Goal: Information Seeking & Learning: Learn about a topic

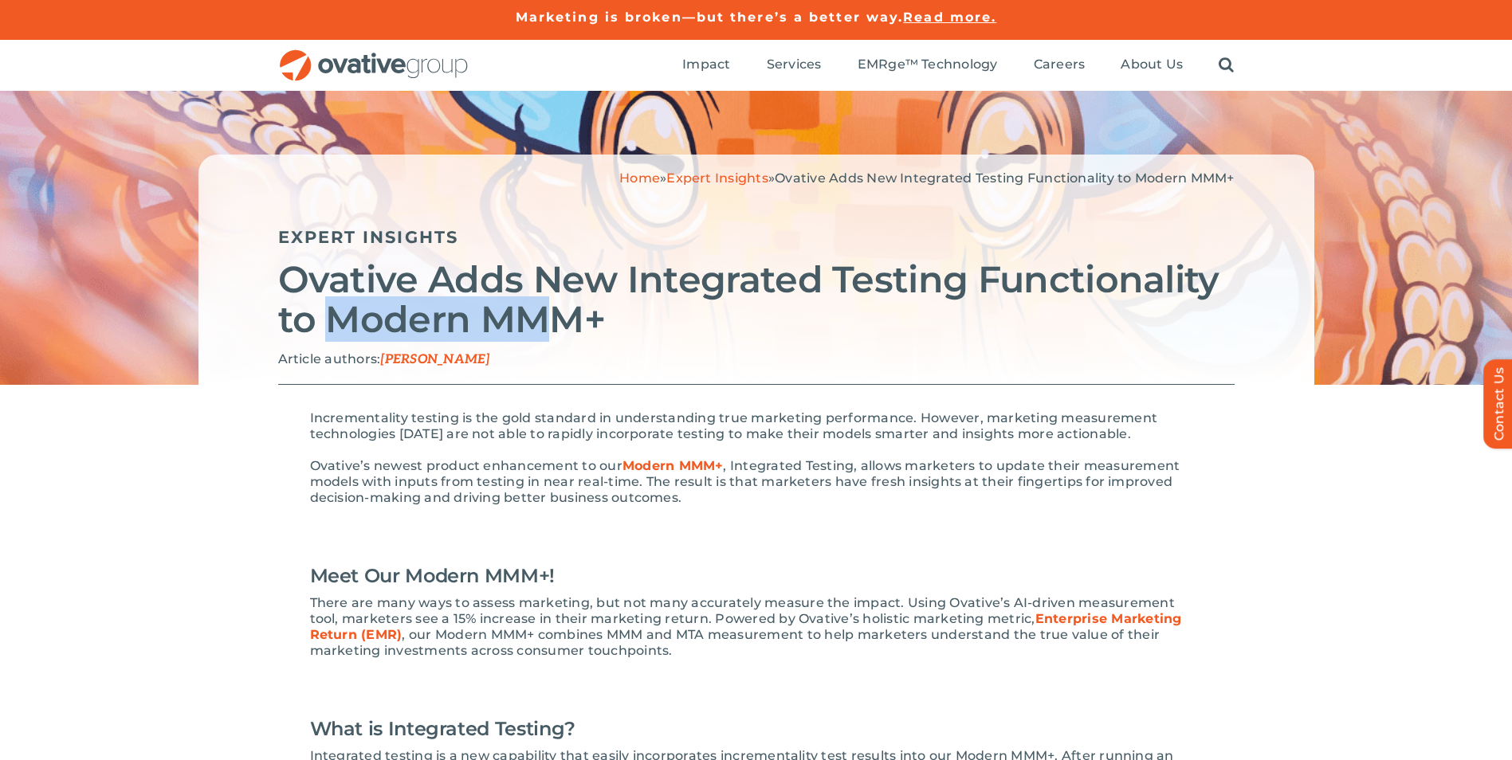
drag, startPoint x: 500, startPoint y: 316, endPoint x: 342, endPoint y: 315, distance: 158.6
click at [342, 315] on h2 "Ovative Adds New Integrated Testing Functionality to Modern MMM+" at bounding box center [756, 300] width 956 height 80
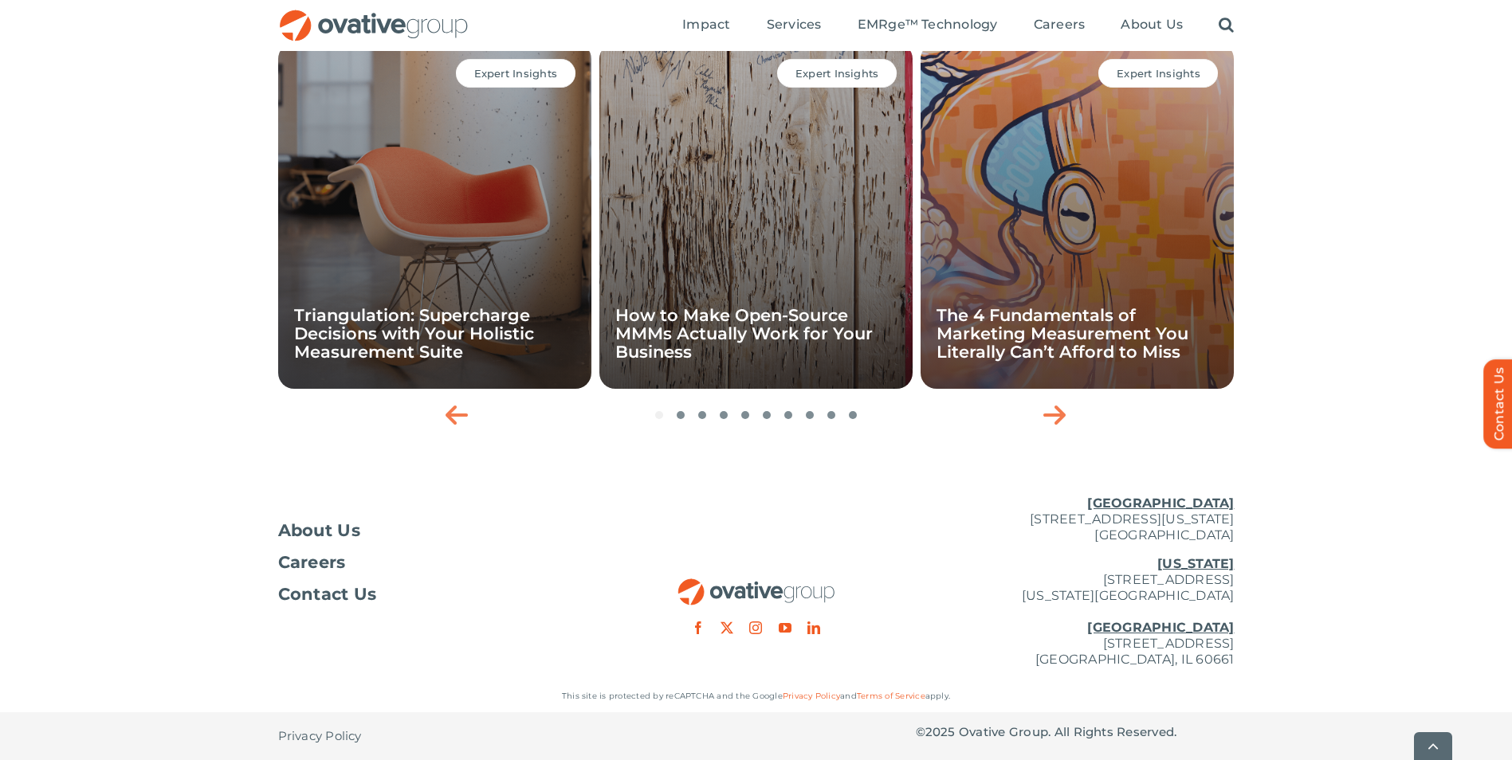
drag, startPoint x: 711, startPoint y: 332, endPoint x: 703, endPoint y: 586, distance: 253.5
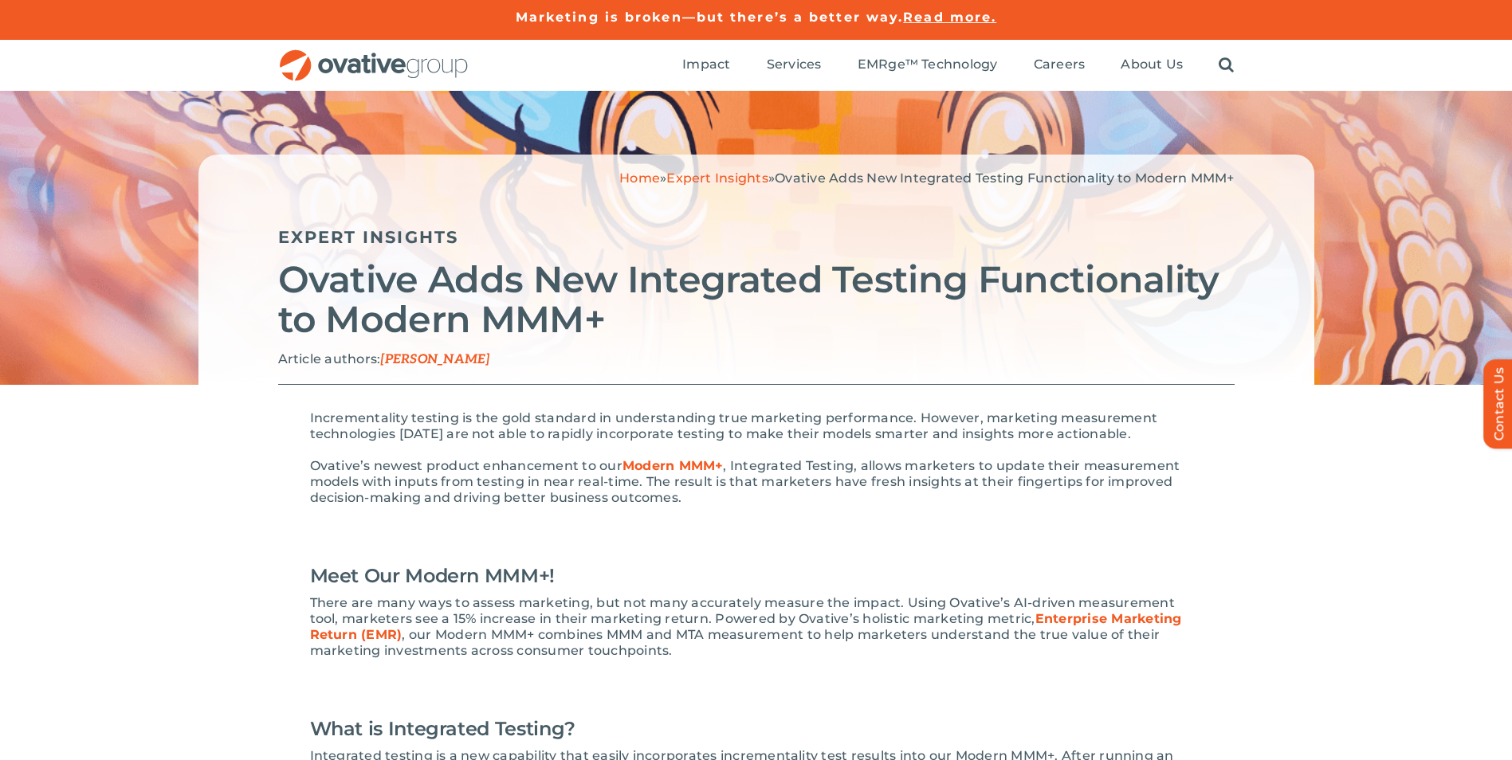
drag, startPoint x: 776, startPoint y: 574, endPoint x: 763, endPoint y: 248, distance: 326.2
click at [923, 69] on span "EMRge™ Technology" at bounding box center [927, 65] width 140 height 16
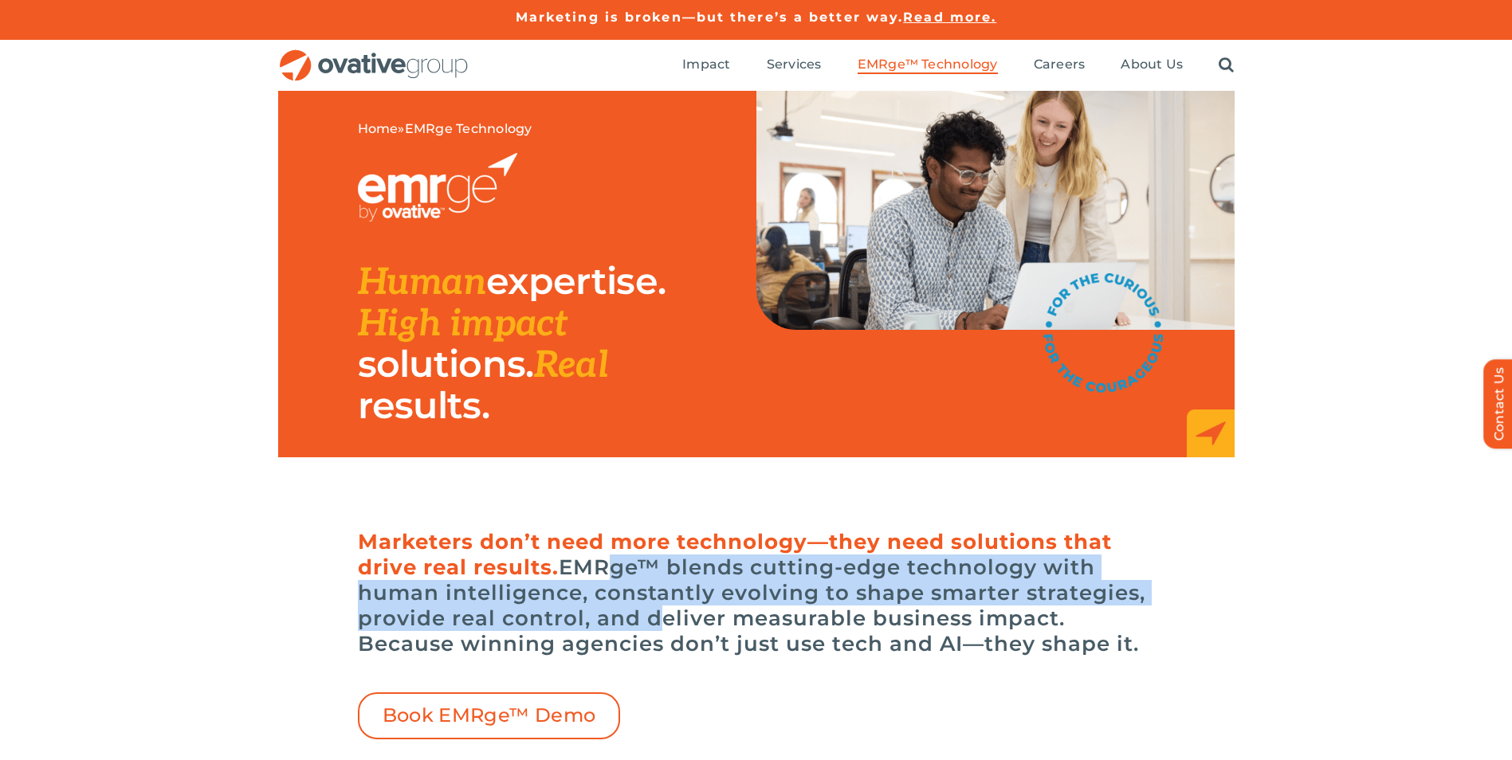
drag, startPoint x: 645, startPoint y: 609, endPoint x: 594, endPoint y: 555, distance: 75.0
click at [594, 555] on h6 "Marketers don’t need more technology—they need solutions that drive real result…" at bounding box center [756, 592] width 797 height 127
drag, startPoint x: 582, startPoint y: 563, endPoint x: 1196, endPoint y: 600, distance: 614.7
click at [1196, 600] on div "Marketers don’t need more technology—they need solutions that drive real result…" at bounding box center [756, 630] width 956 height 218
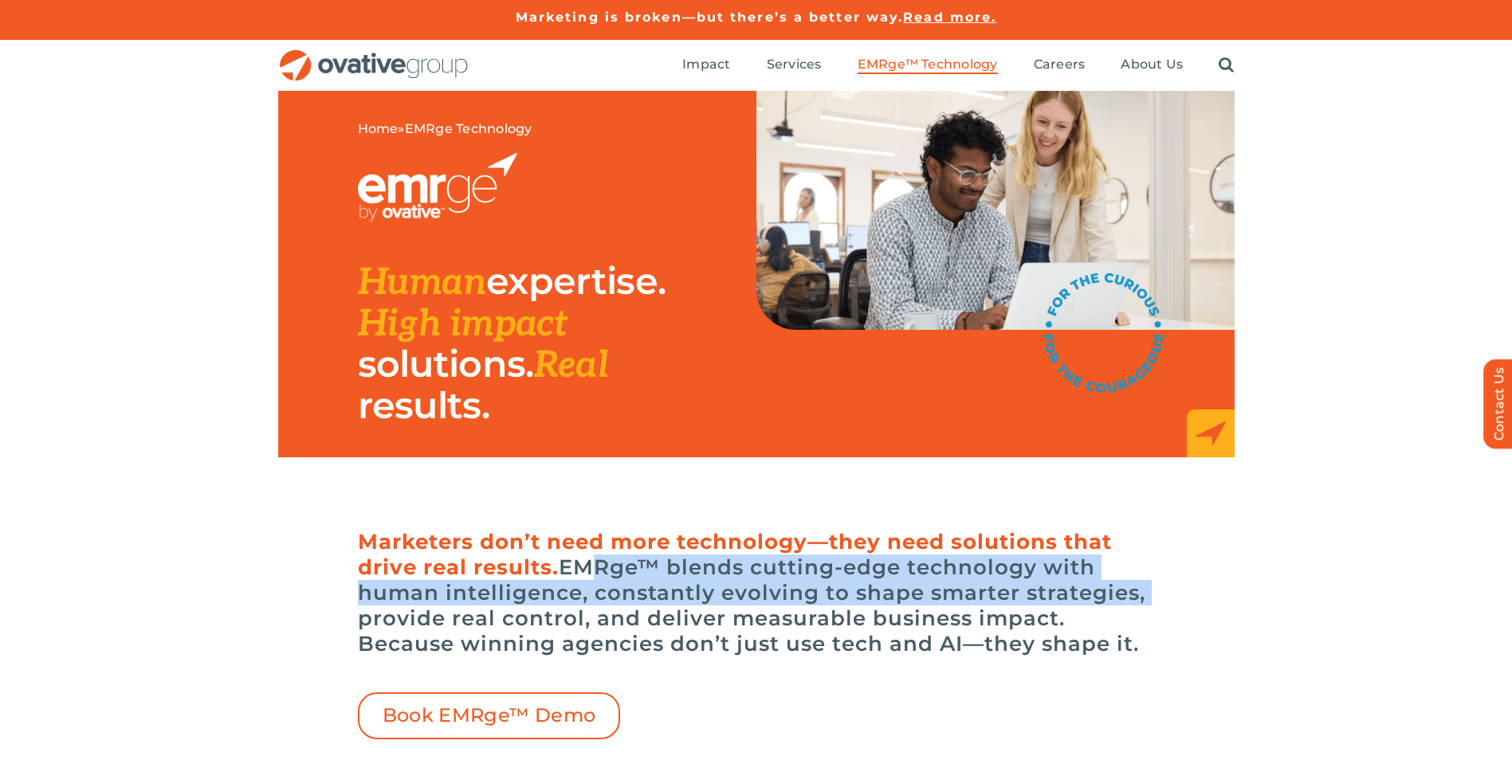
click at [1196, 600] on div "Marketers don’t need more technology—they need solutions that drive real result…" at bounding box center [756, 630] width 956 height 218
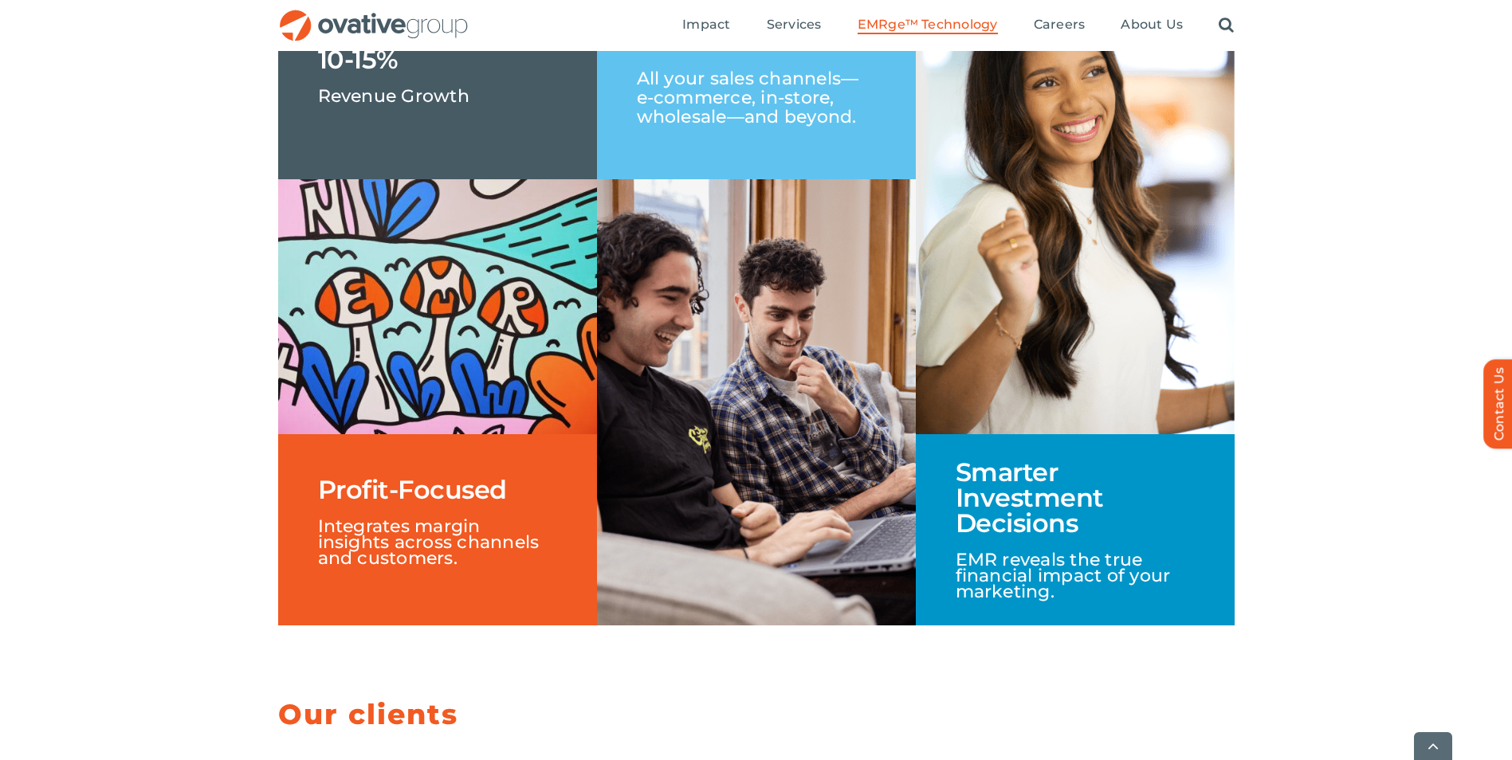
scroll to position [2630, 0]
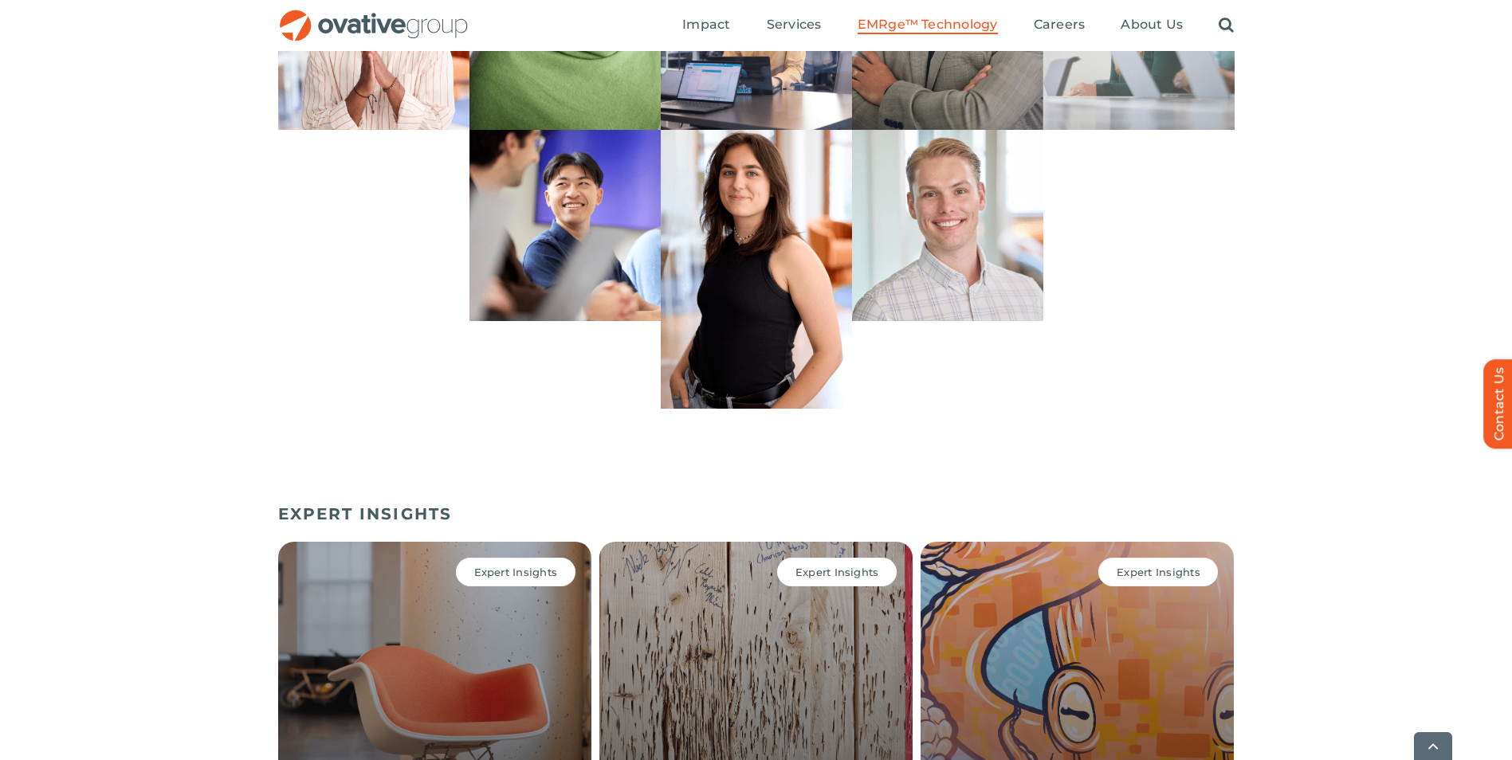
drag, startPoint x: 1320, startPoint y: 311, endPoint x: 1313, endPoint y: 547, distance: 236.7
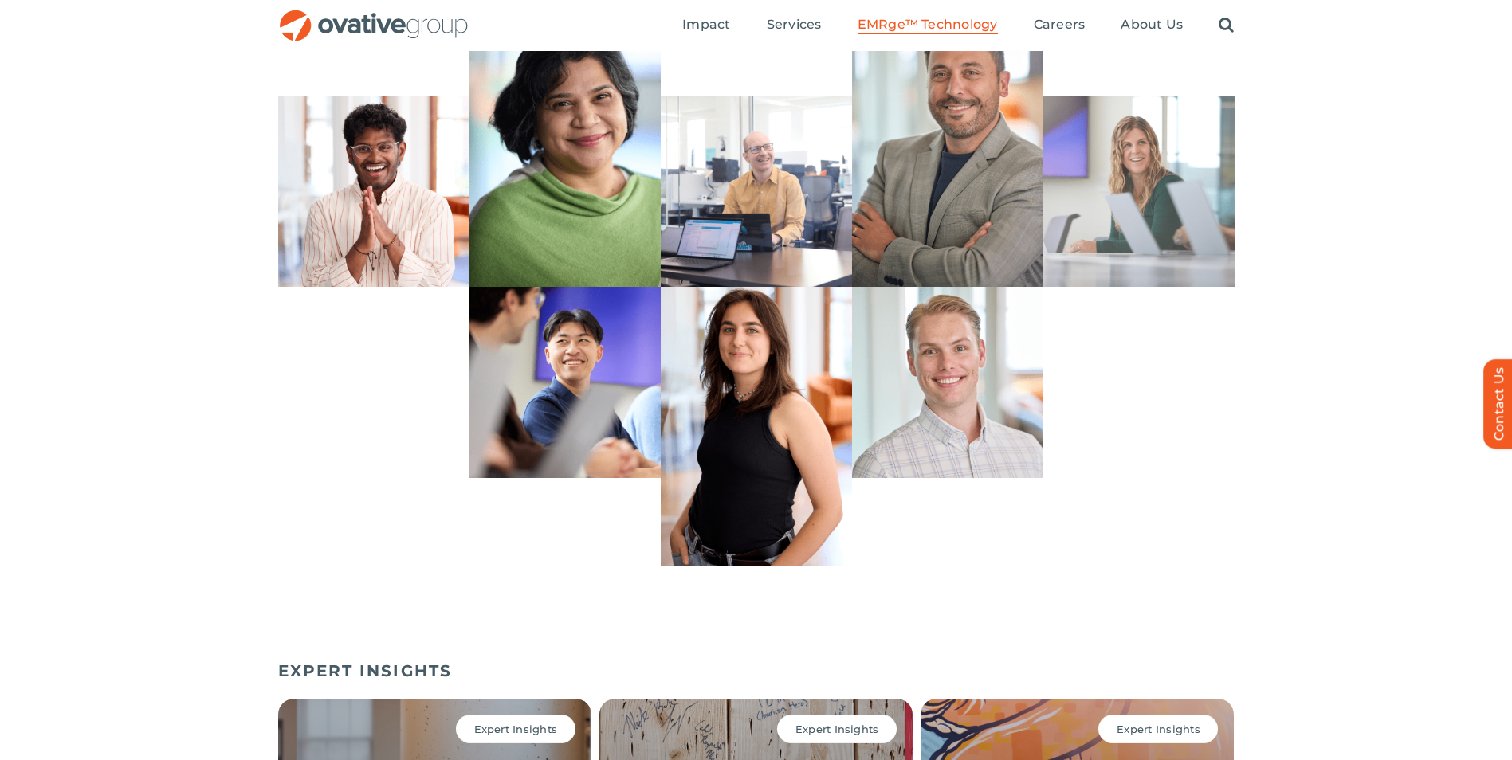
scroll to position [4435, 0]
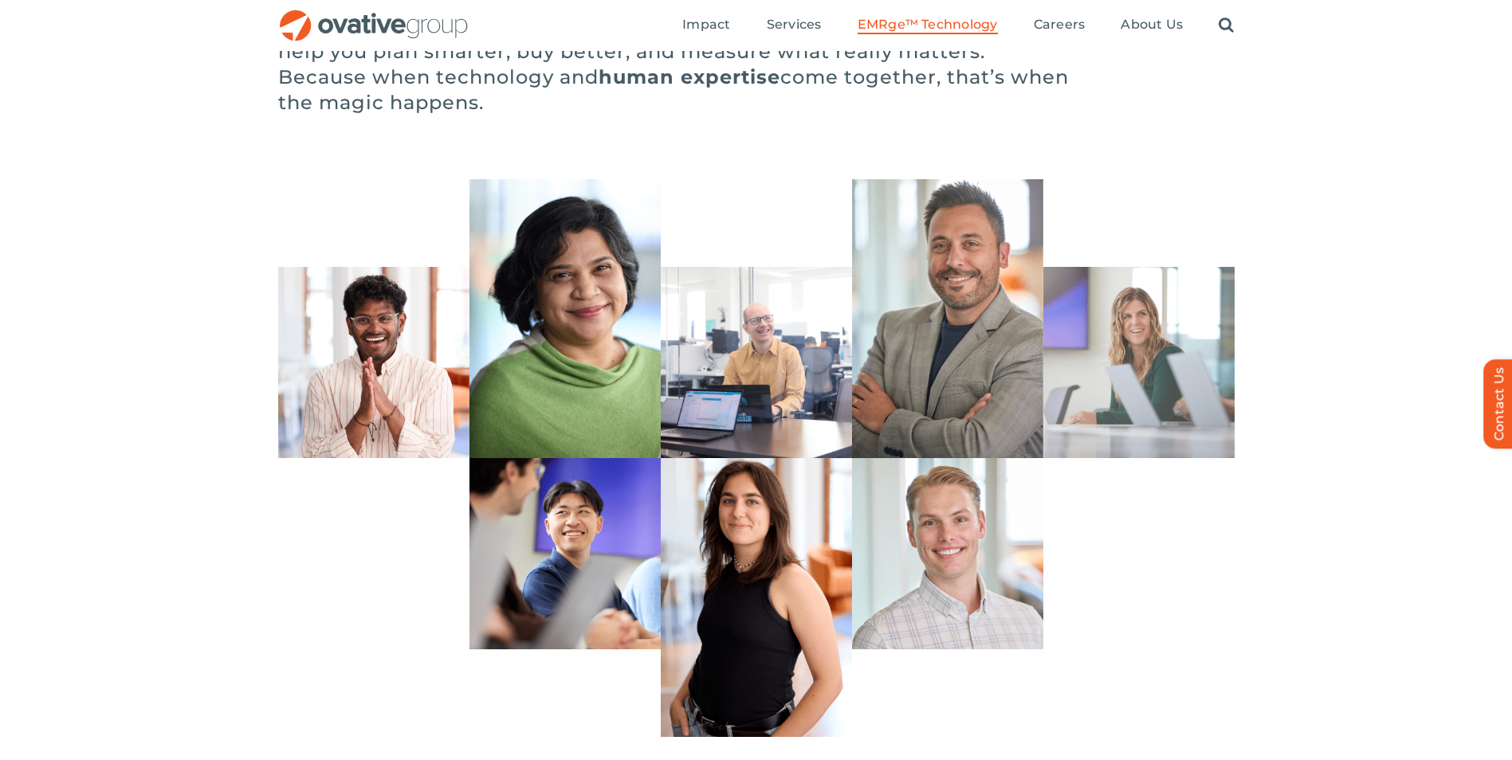
click at [1311, 547] on div "Bryce, Solutions Architect Tori, Sr. Analyst, Reporting & Data Management John,…" at bounding box center [756, 629] width 1512 height 343
click at [1249, 657] on div "Bryce, Solutions Architect Tori, Sr. Analyst, Reporting & Data Management John,…" at bounding box center [756, 629] width 1512 height 343
click at [1322, 330] on div "Sid, Manager, Reporting & Data Management Koel, Director, Data Science, Strateg…" at bounding box center [756, 318] width 1512 height 279
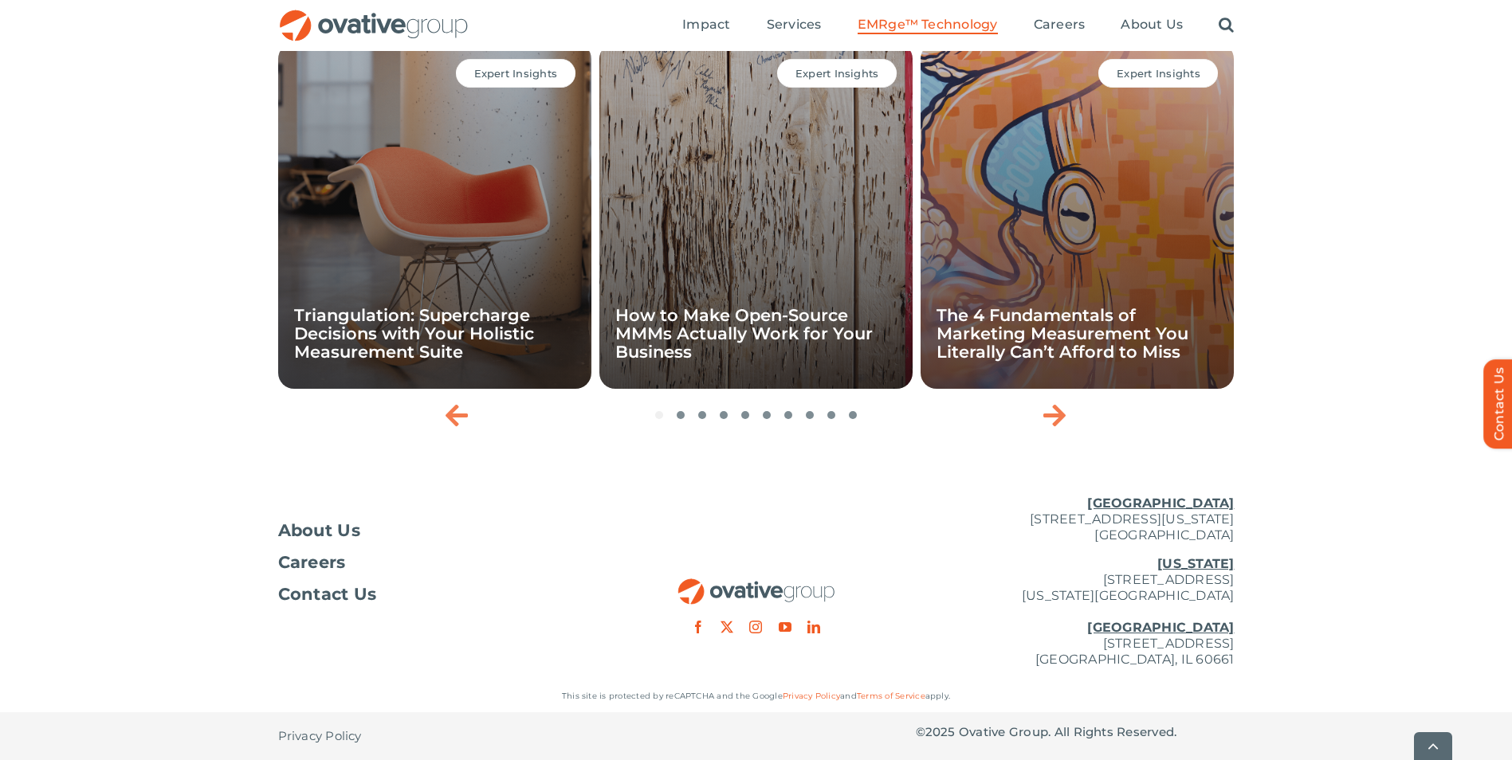
scroll to position [5312, 0]
drag, startPoint x: 1308, startPoint y: 378, endPoint x: 1305, endPoint y: 386, distance: 9.3
click at [1308, 378] on div "EXPERT INSIGHTS Expert Insights Triangulation: Supercharge Decisions with Your …" at bounding box center [756, 204] width 1512 height 461
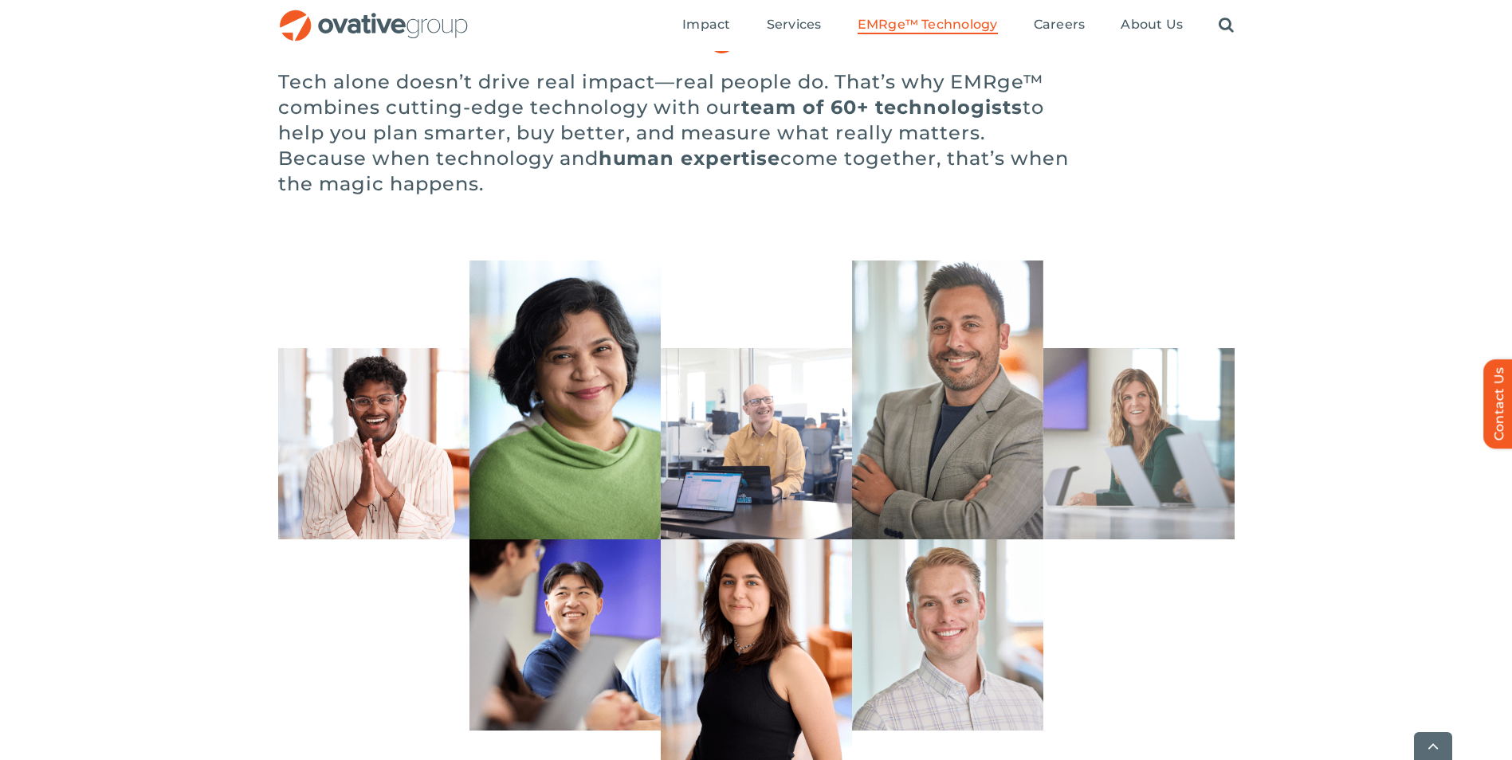
scroll to position [4674, 0]
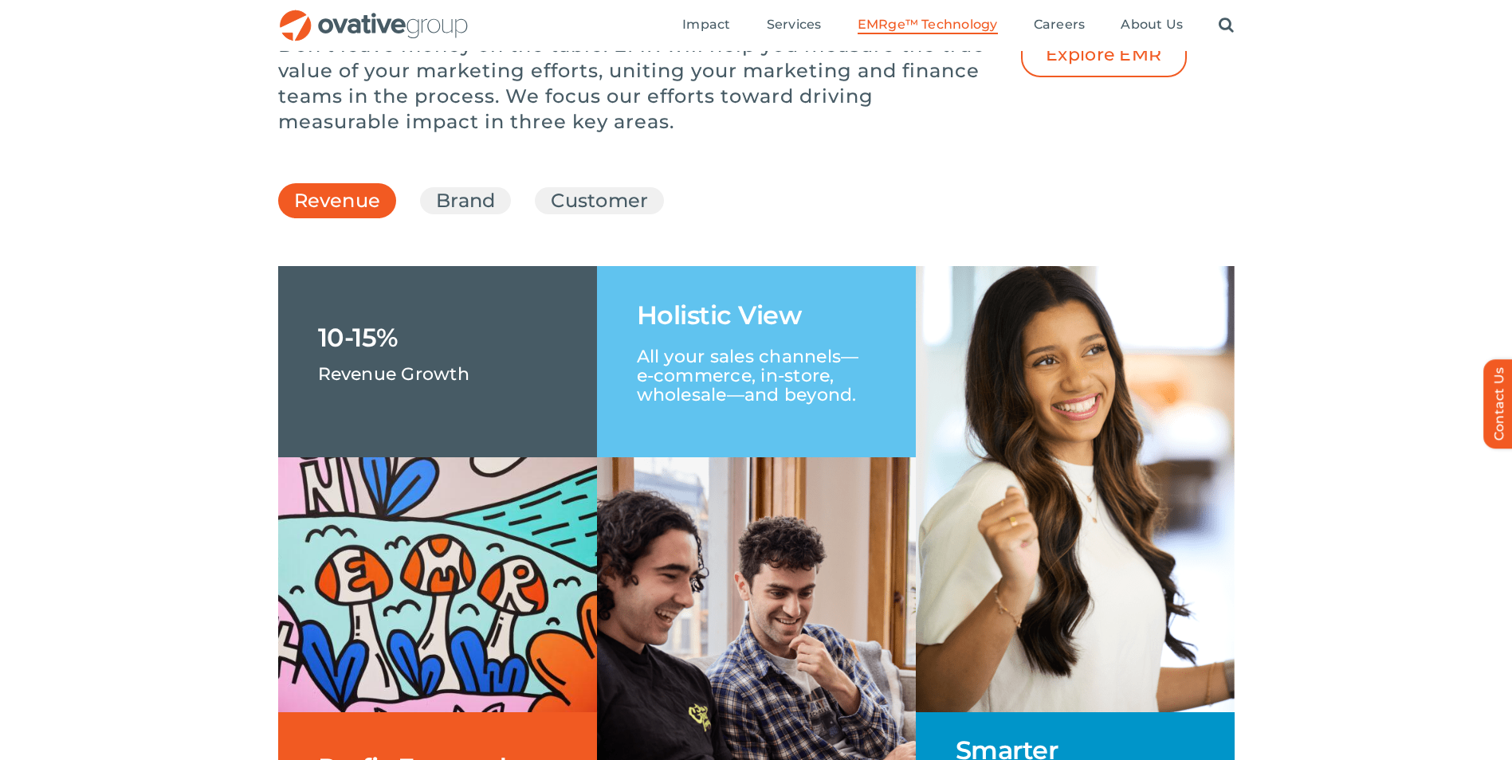
click at [1324, 575] on div "Revenue Brand Customer +5% Lift in Brand Awareness and Consideration Proven Imp…" at bounding box center [756, 571] width 1512 height 809
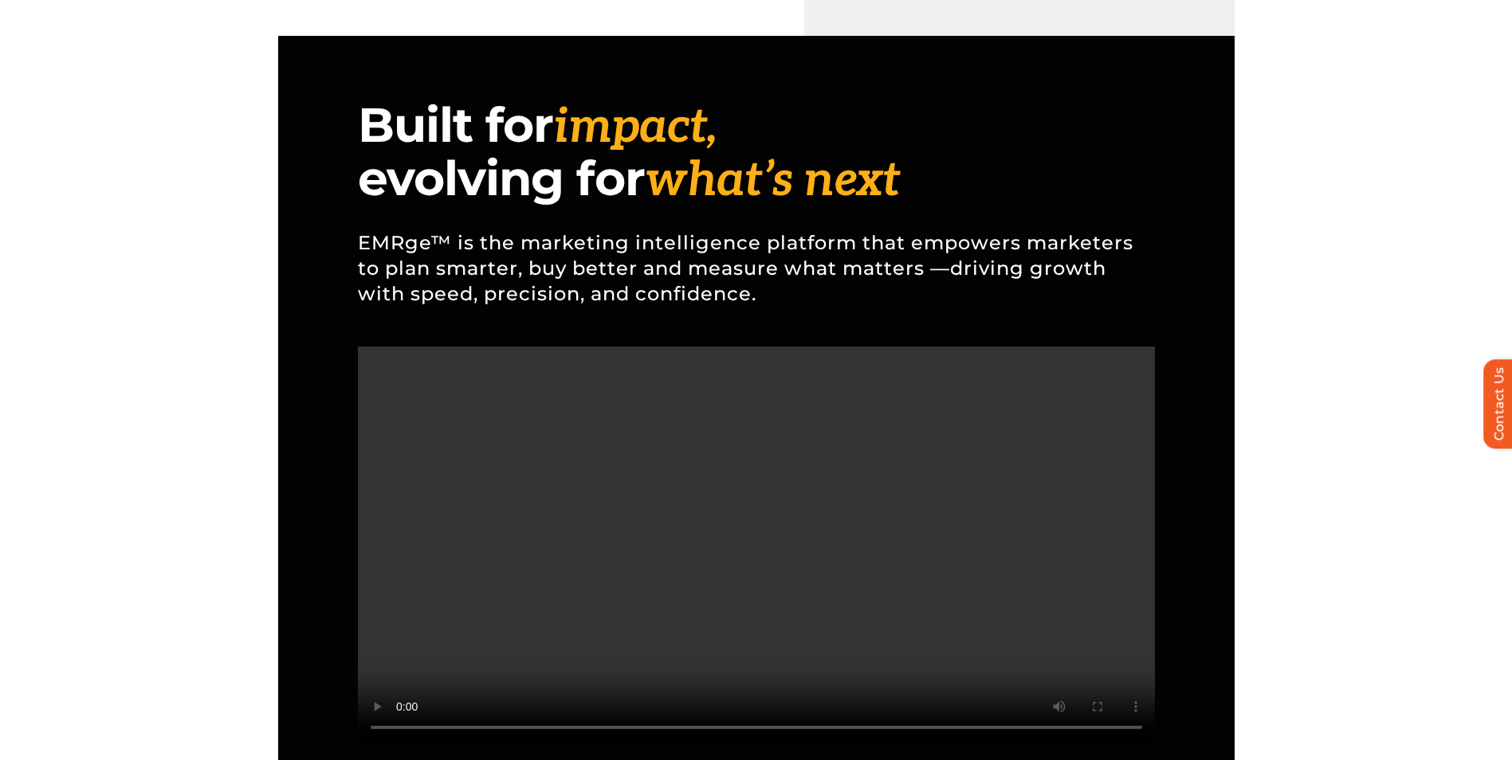
scroll to position [0, 0]
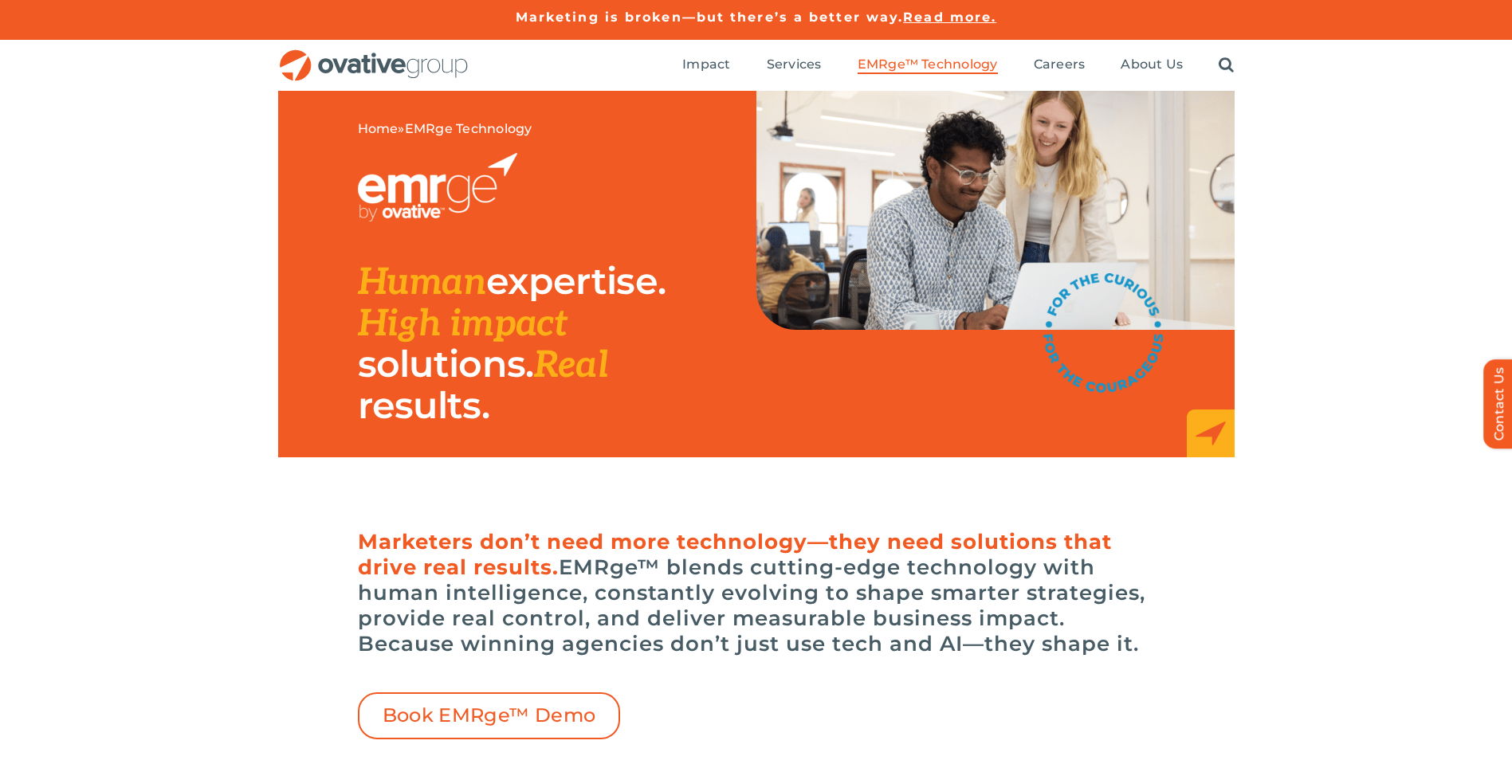
drag, startPoint x: 1322, startPoint y: 578, endPoint x: 1222, endPoint y: 104, distance: 483.9
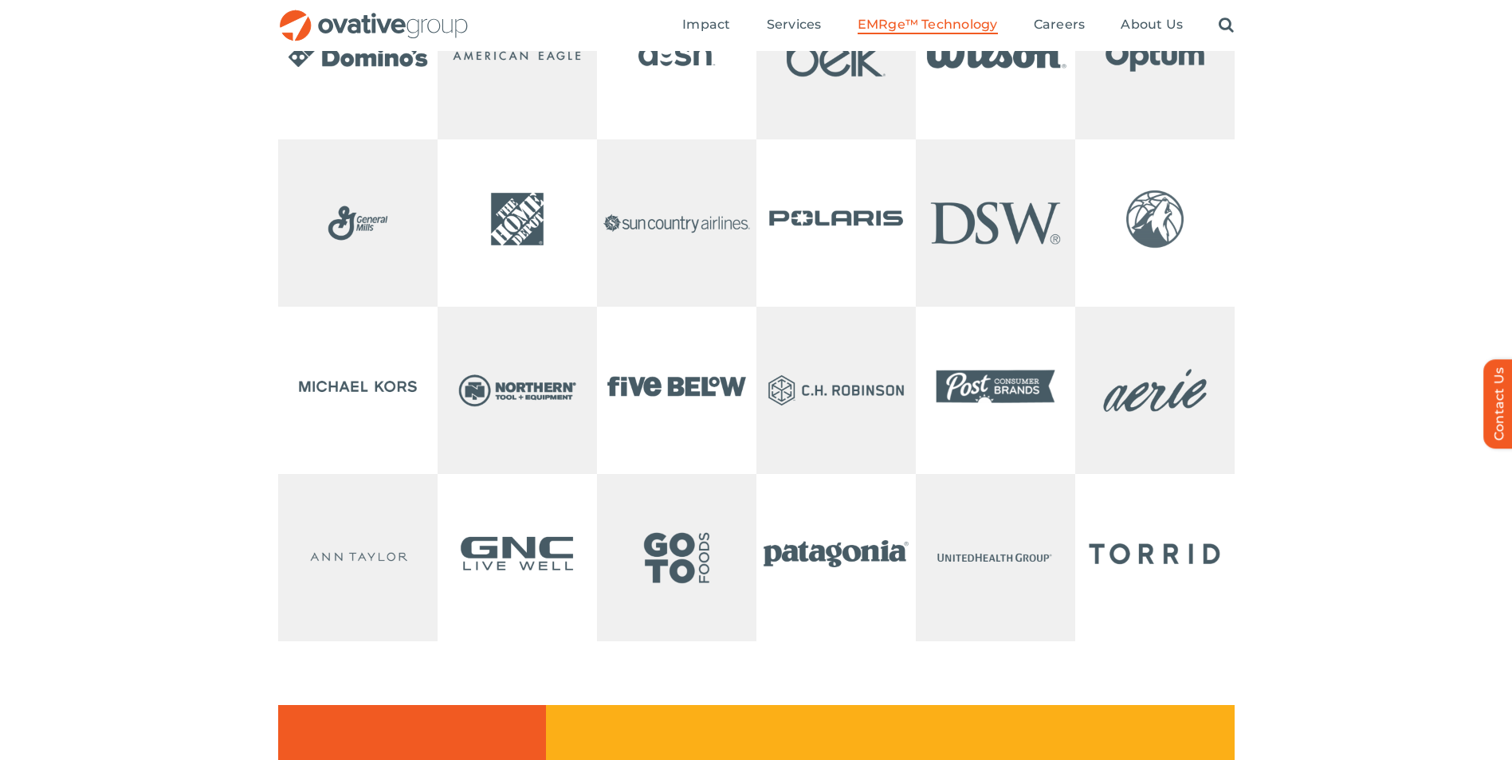
scroll to position [3267, 0]
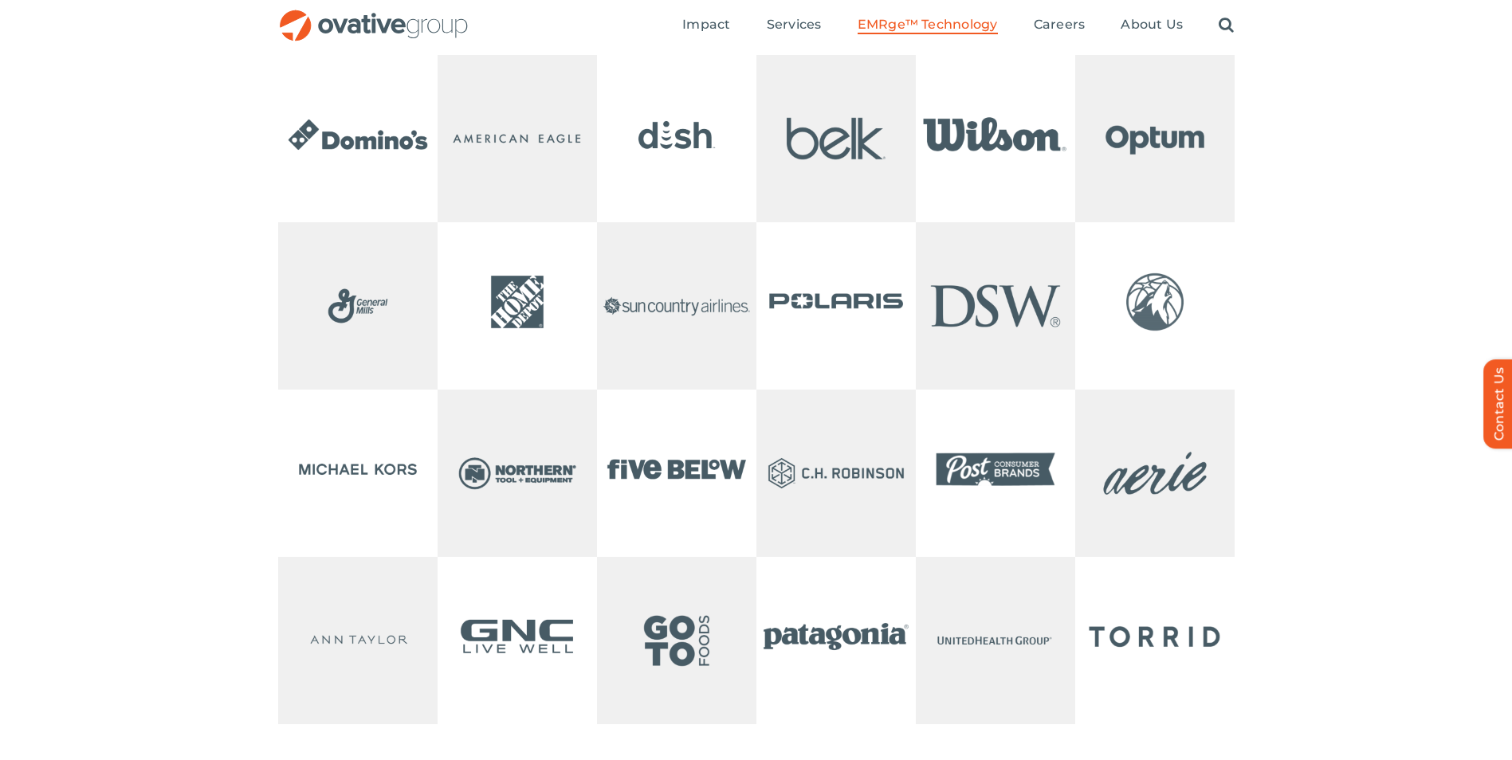
click at [1263, 273] on div "Our clients" at bounding box center [756, 390] width 1512 height 796
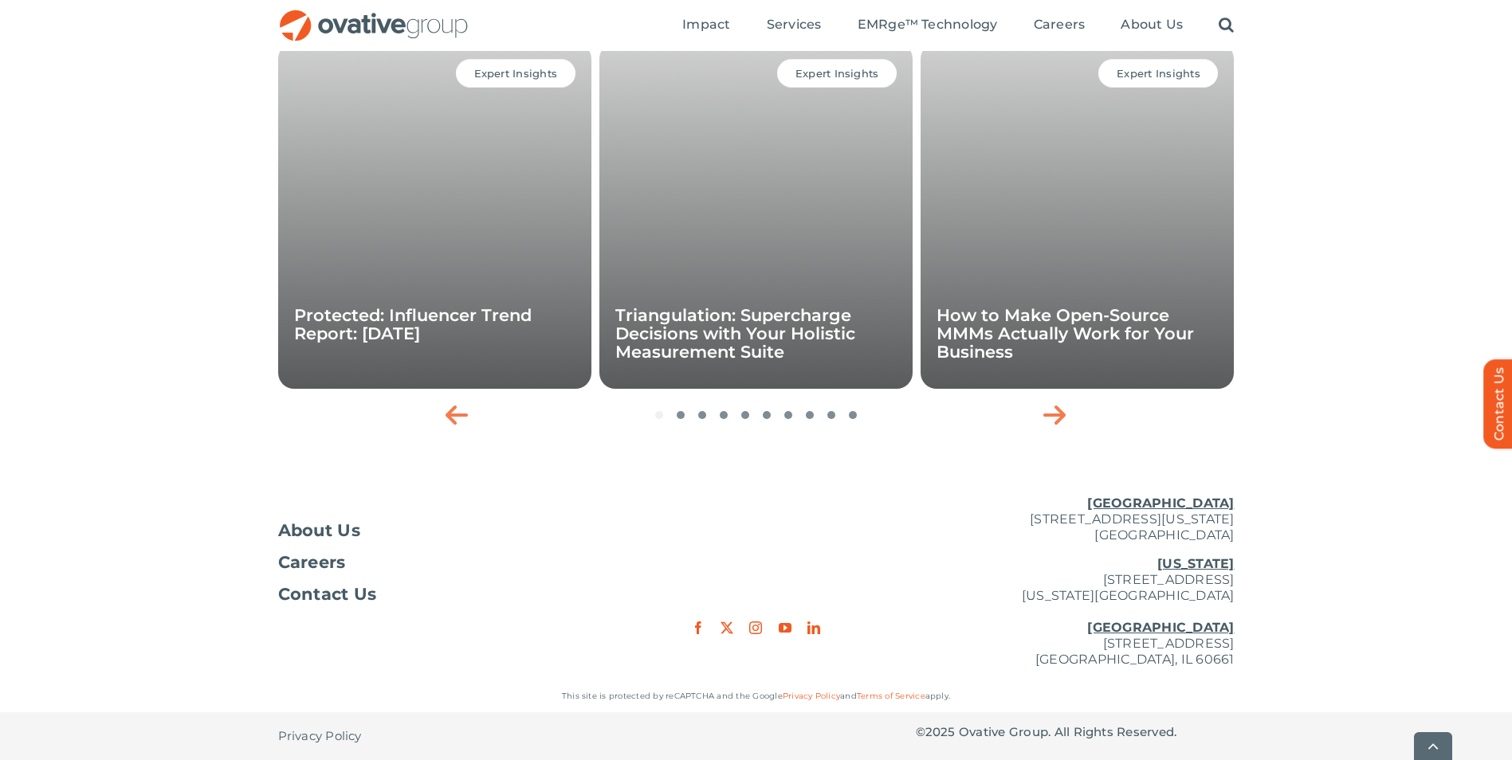
drag, startPoint x: 1196, startPoint y: 435, endPoint x: 1189, endPoint y: 576, distance: 141.2
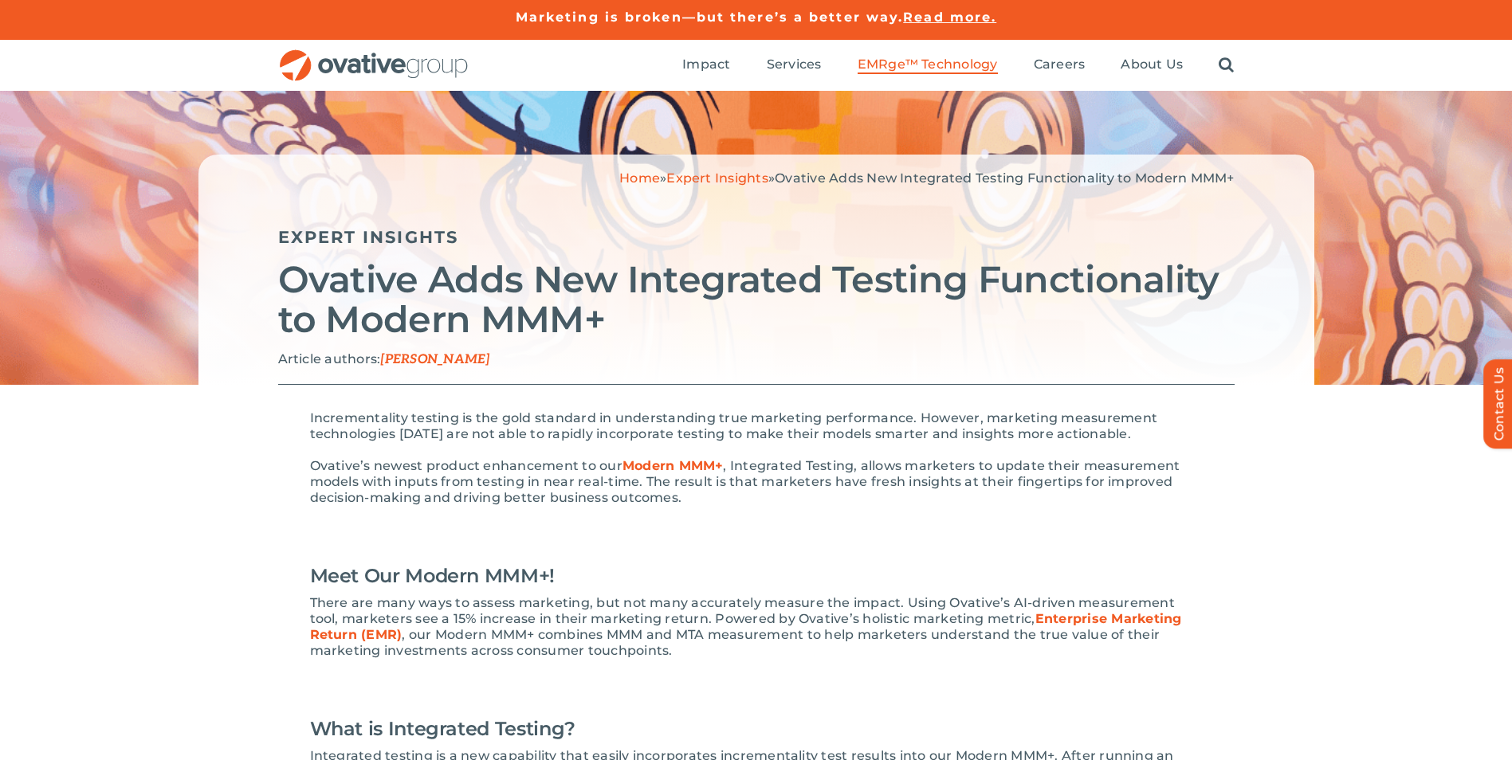
click at [935, 60] on span "EMRge™ Technology" at bounding box center [927, 65] width 140 height 16
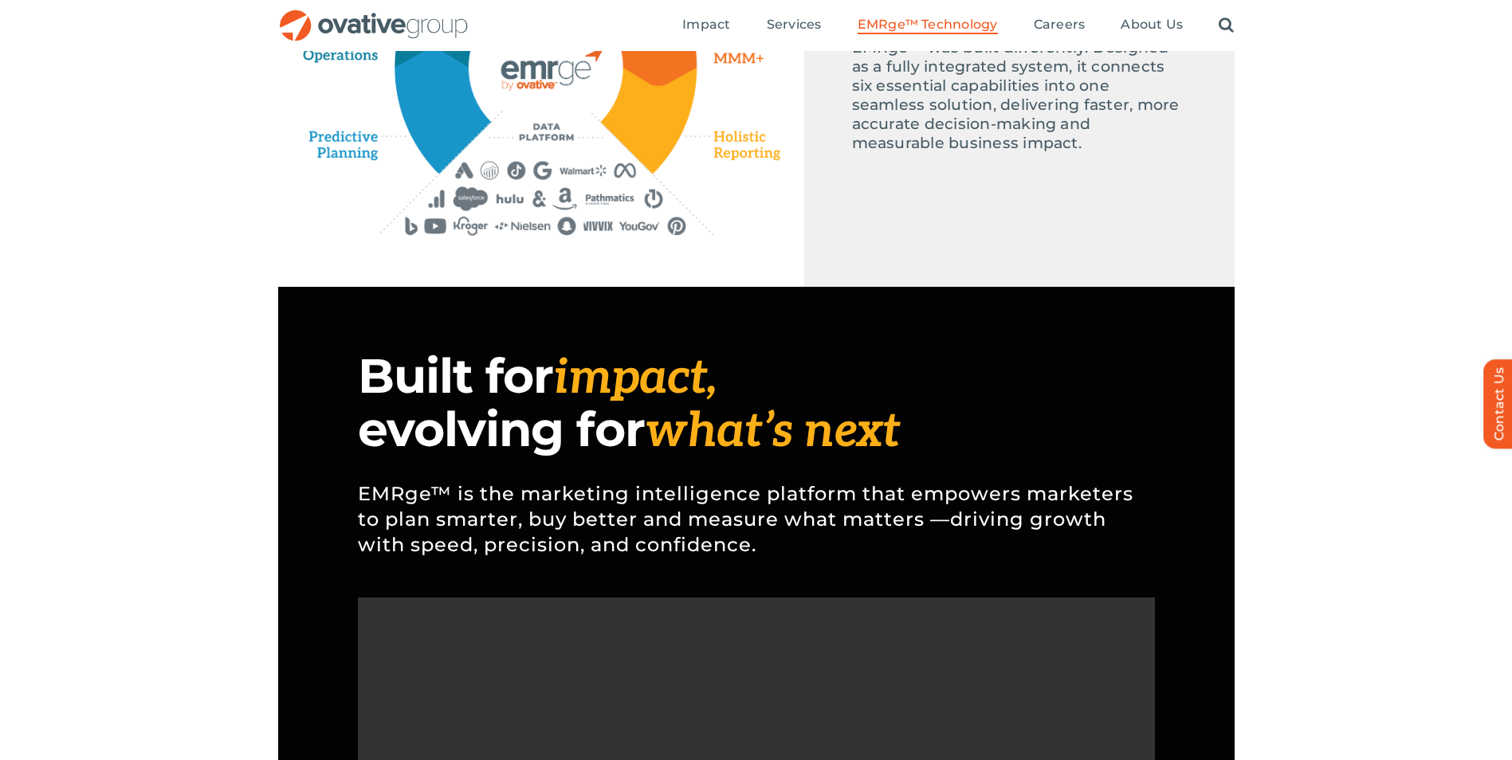
scroll to position [717, 0]
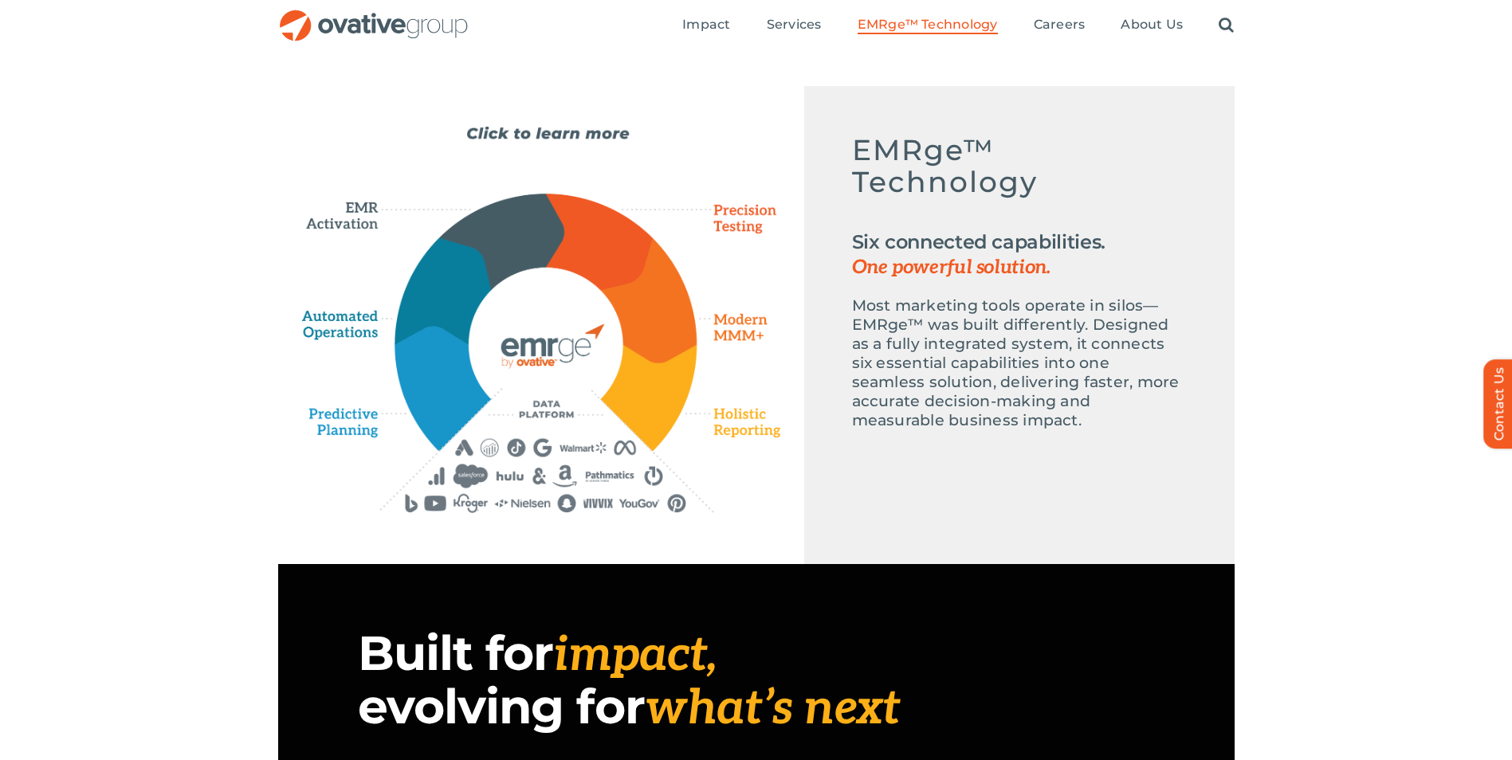
click at [1323, 439] on div "Emerge-asset EMRge™ Technology Six connected capabilities. One powerful solutio…" at bounding box center [756, 747] width 1512 height 1323
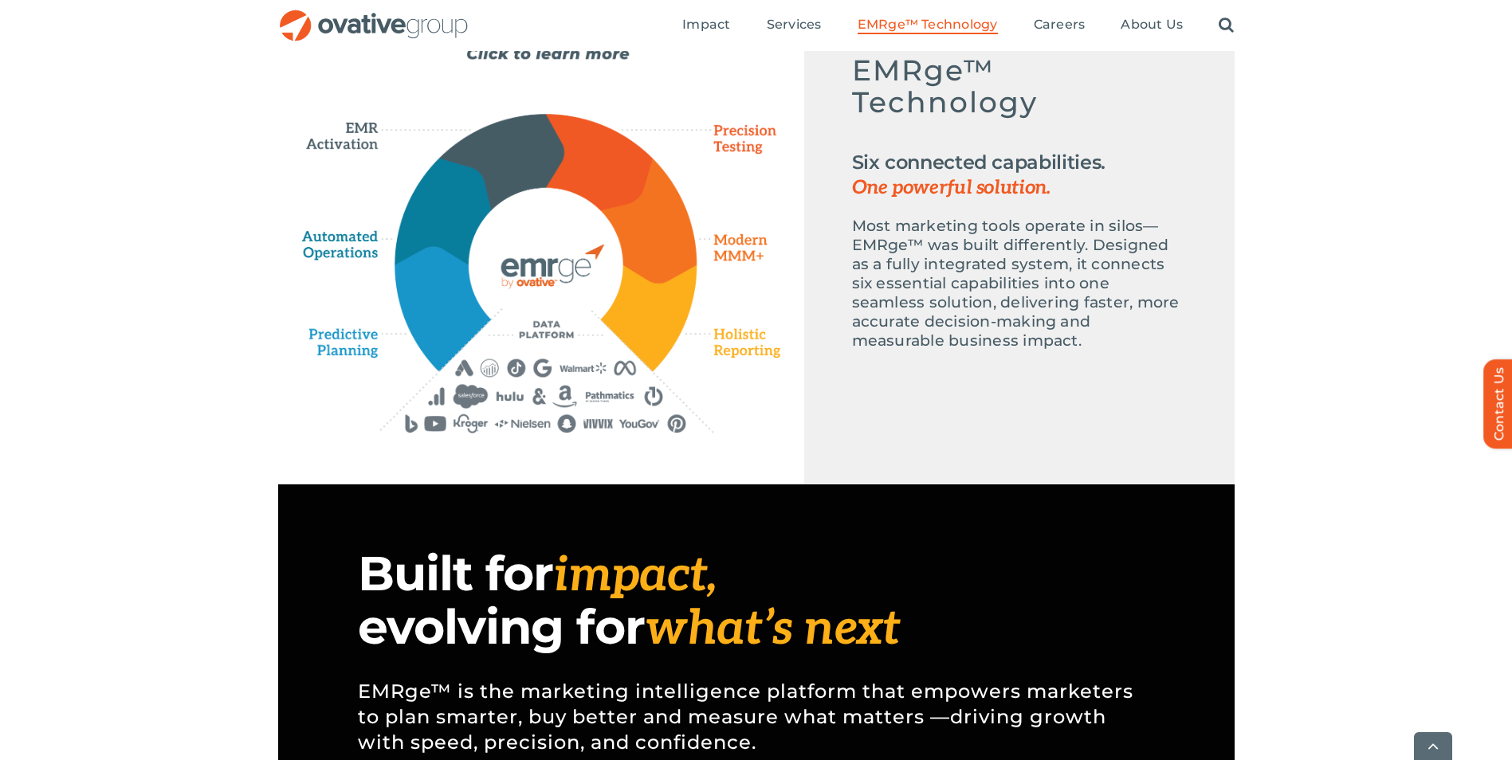
click at [653, 461] on div "Emerge-asset EMRge™ Technology Six connected capabilities. One powerful solutio…" at bounding box center [756, 245] width 956 height 478
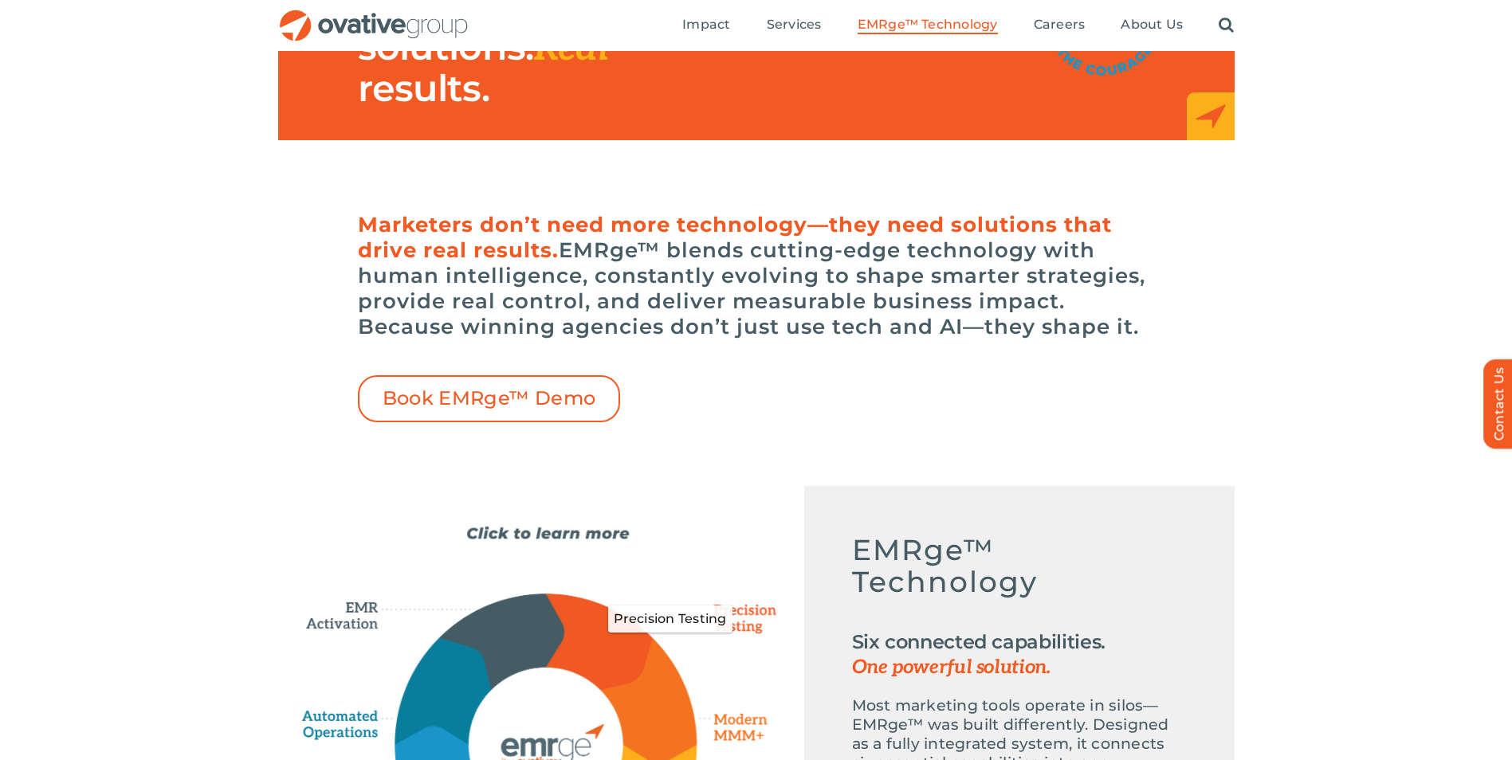
scroll to position [159, 0]
